Goal: Task Accomplishment & Management: Manage account settings

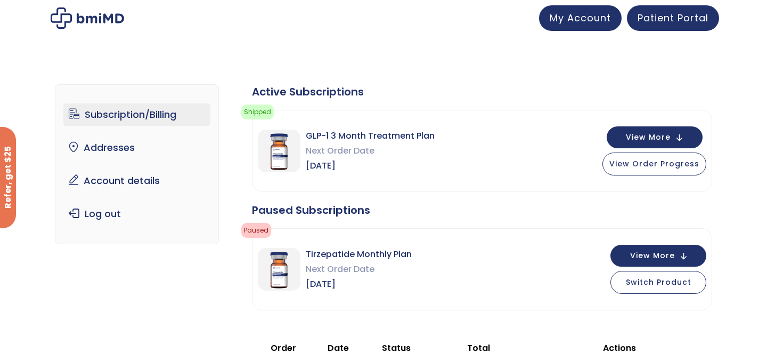
click at [137, 113] on link "Subscription/Billing" at bounding box center [137, 114] width 148 height 22
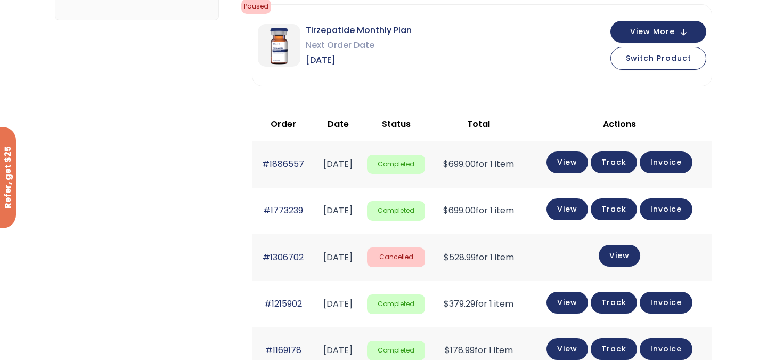
scroll to position [231, 0]
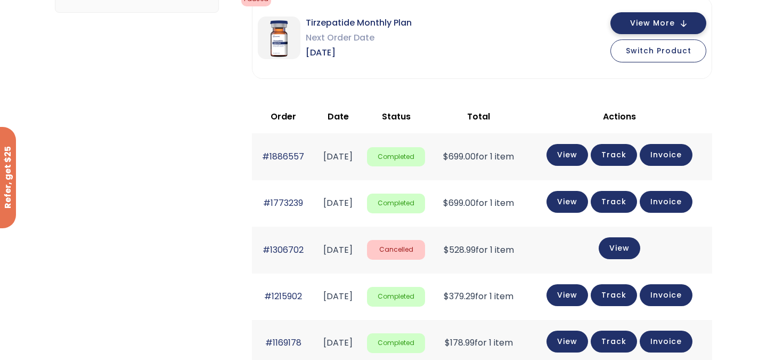
click at [669, 25] on span "View More" at bounding box center [652, 23] width 45 height 7
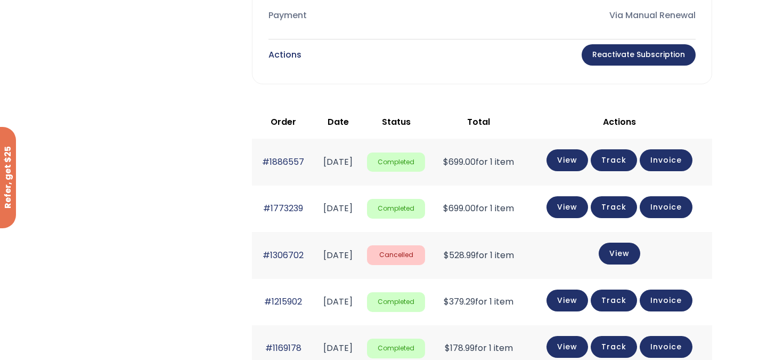
scroll to position [0, 0]
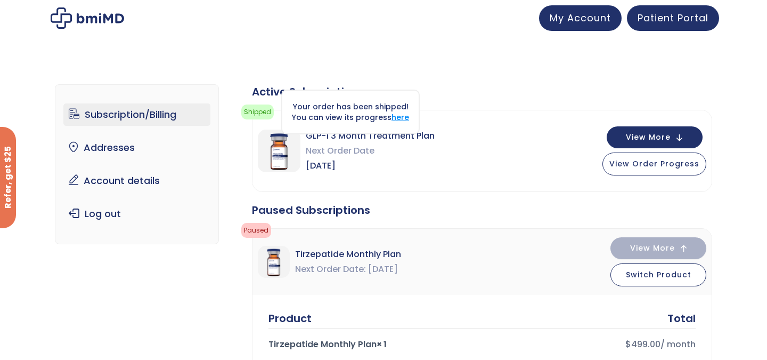
click at [398, 120] on link "here" at bounding box center [401, 117] width 18 height 11
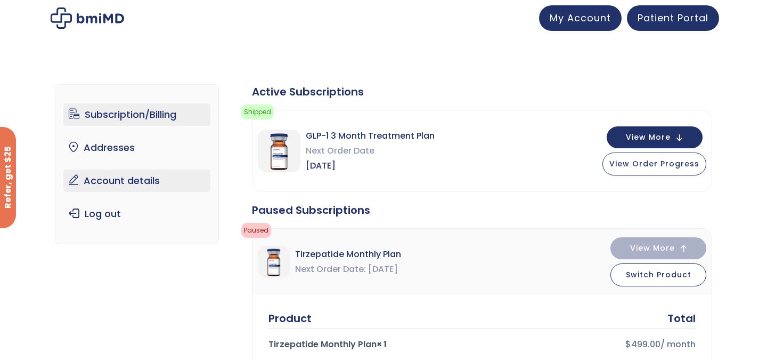
click at [116, 180] on link "Account details" at bounding box center [137, 180] width 148 height 22
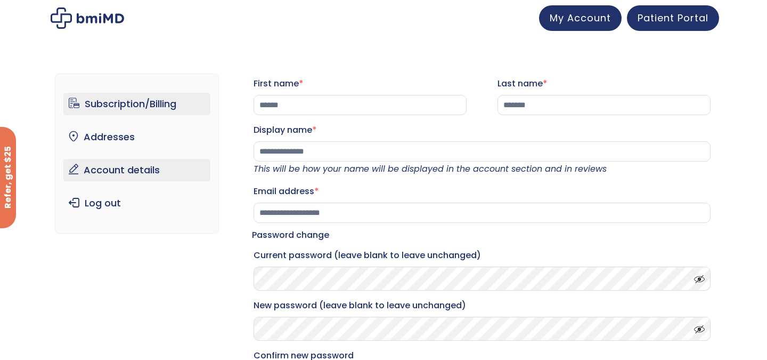
click at [134, 101] on link "Subscription/Billing" at bounding box center [137, 104] width 148 height 22
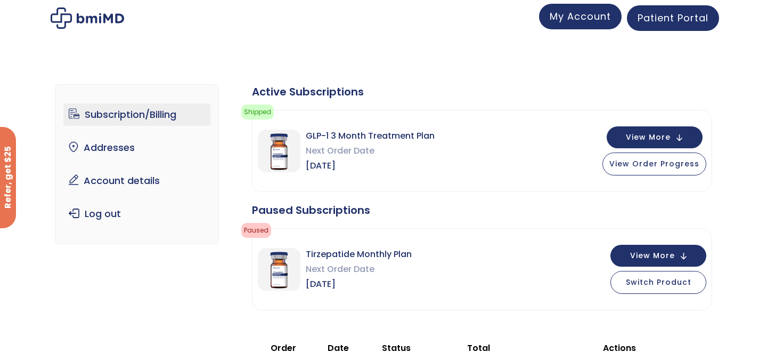
click at [564, 18] on span "My Account" at bounding box center [580, 16] width 61 height 13
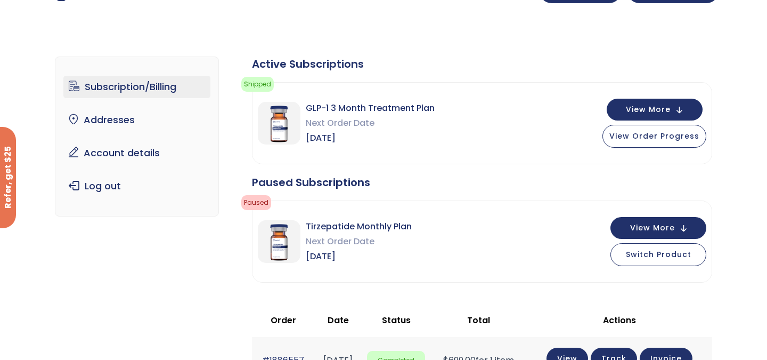
scroll to position [29, 0]
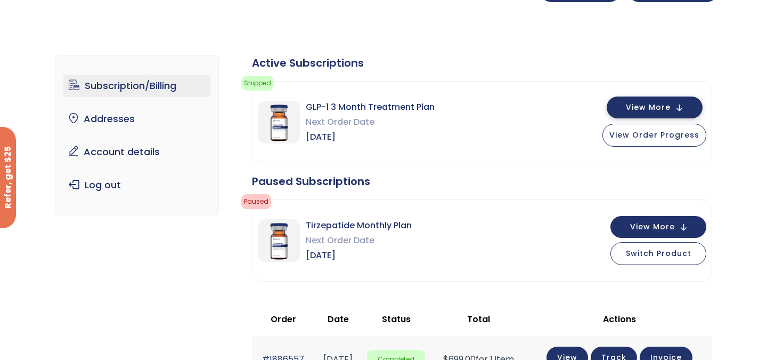
click at [679, 109] on button "View More" at bounding box center [655, 107] width 96 height 22
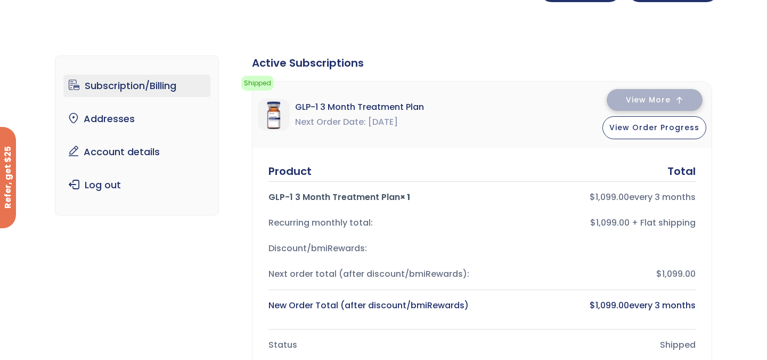
click at [679, 109] on button "View More" at bounding box center [655, 100] width 96 height 22
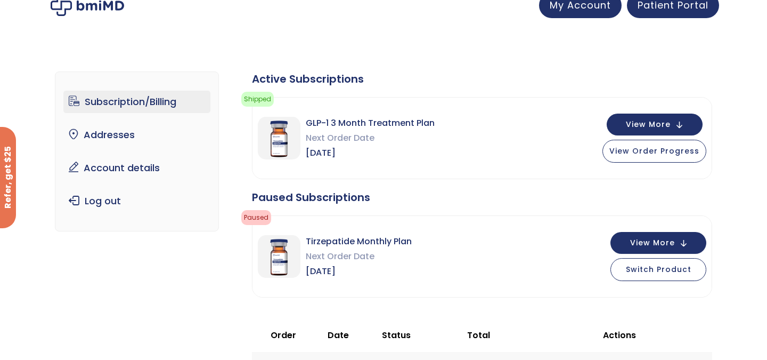
scroll to position [0, 0]
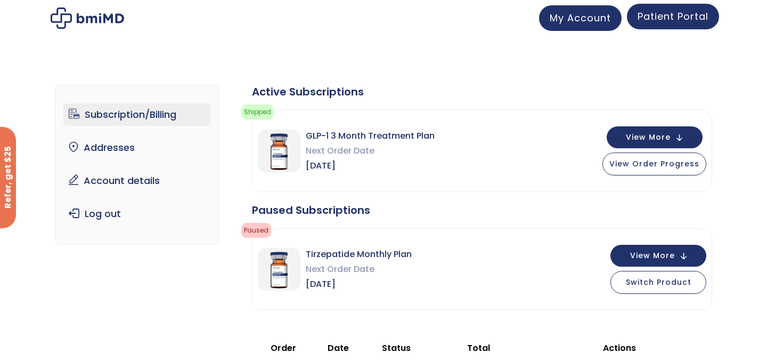
click at [671, 23] on link "Patient Portal" at bounding box center [673, 17] width 92 height 26
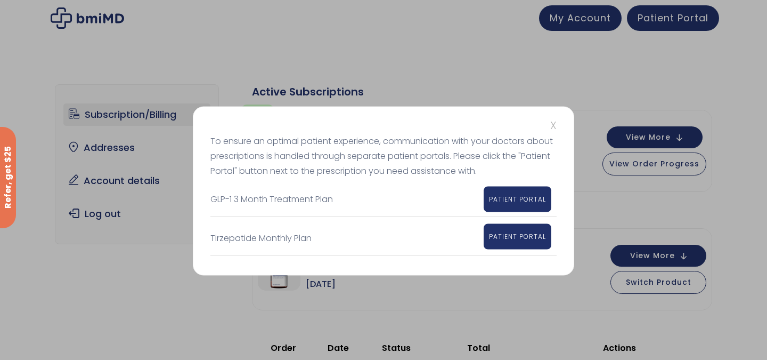
click at [521, 237] on span "PATIENT PORTAL" at bounding box center [517, 235] width 57 height 9
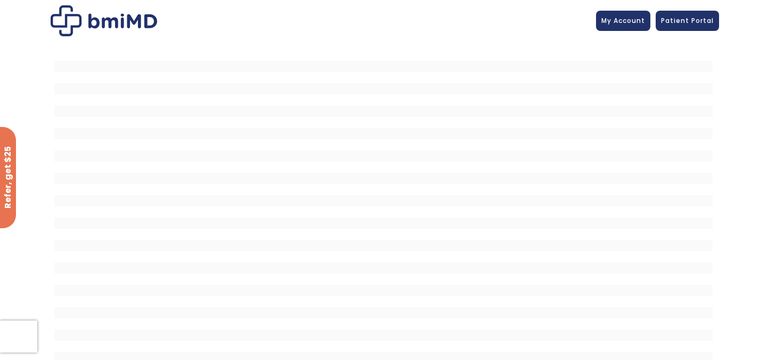
scroll to position [10, 0]
